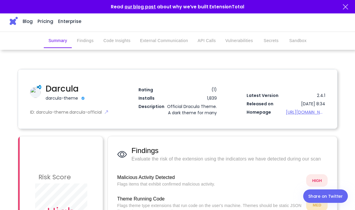
click at [346, 6] on img at bounding box center [345, 6] width 7 height 7
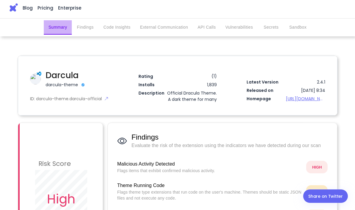
click at [59, 25] on button "Summary" at bounding box center [58, 27] width 28 height 14
